Goal: Contribute content

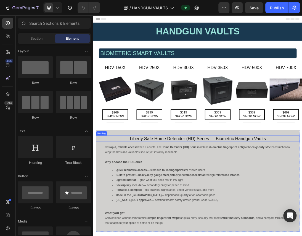
click at [251, 213] on h4 "Liberty Safe Home Defender (HD) Series — Biometric Handgun Vaults" at bounding box center [258, 211] width 322 height 10
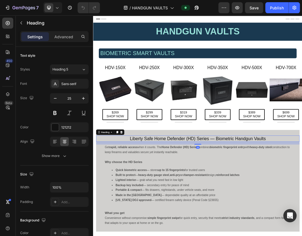
click at [251, 211] on h4 "Liberty Safe Home Defender (HD) Series — Biometric Handgun Vaults" at bounding box center [258, 211] width 322 height 10
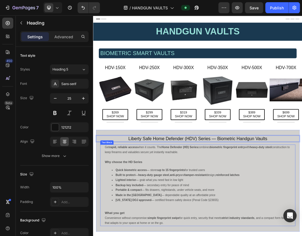
click at [245, 224] on strong "Home Defender (HD) Series" at bounding box center [230, 224] width 58 height 5
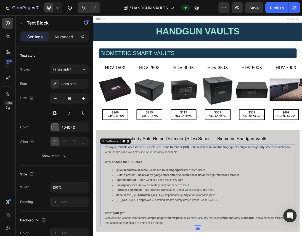
click at [247, 224] on strong "Home Defender (HD) Series" at bounding box center [230, 224] width 58 height 5
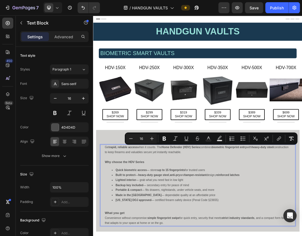
drag, startPoint x: 261, startPoint y: 233, endPoint x: 112, endPoint y: 223, distance: 149.5
click at [112, 223] on p "Get rapid, reliable access when it counts. The Home Defender (HDV) Series combi…" at bounding box center [258, 229] width 294 height 16
copy p "Get rapid, reliable access when it counts. The Home Defender (HDV) Series combi…"
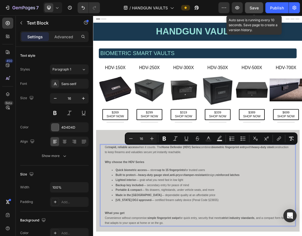
click at [251, 5] on div "Save" at bounding box center [253, 8] width 9 height 6
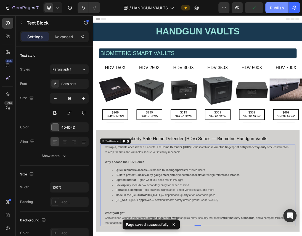
click at [276, 7] on div "Publish" at bounding box center [277, 8] width 14 height 6
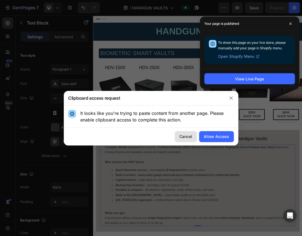
click at [188, 135] on div "Cancel" at bounding box center [185, 137] width 13 height 6
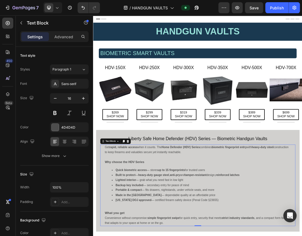
copy p "Get rapid, reliable access when it counts. The Home Defender (HDV) Series combi…"
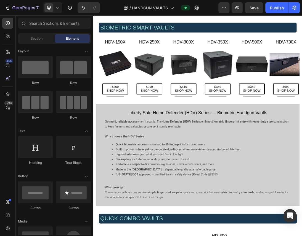
scroll to position [36, 0]
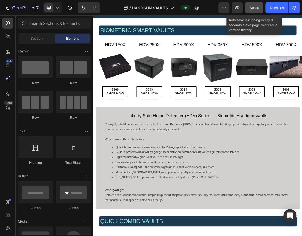
click at [250, 6] on span "Save" at bounding box center [253, 8] width 9 height 5
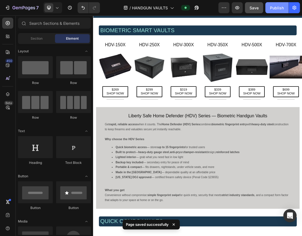
click at [270, 7] on div "Publish" at bounding box center [277, 8] width 14 height 6
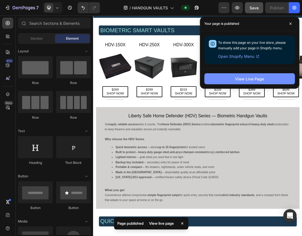
click at [251, 76] on div "View Live Page" at bounding box center [249, 79] width 29 height 6
